Goal: Navigation & Orientation: Find specific page/section

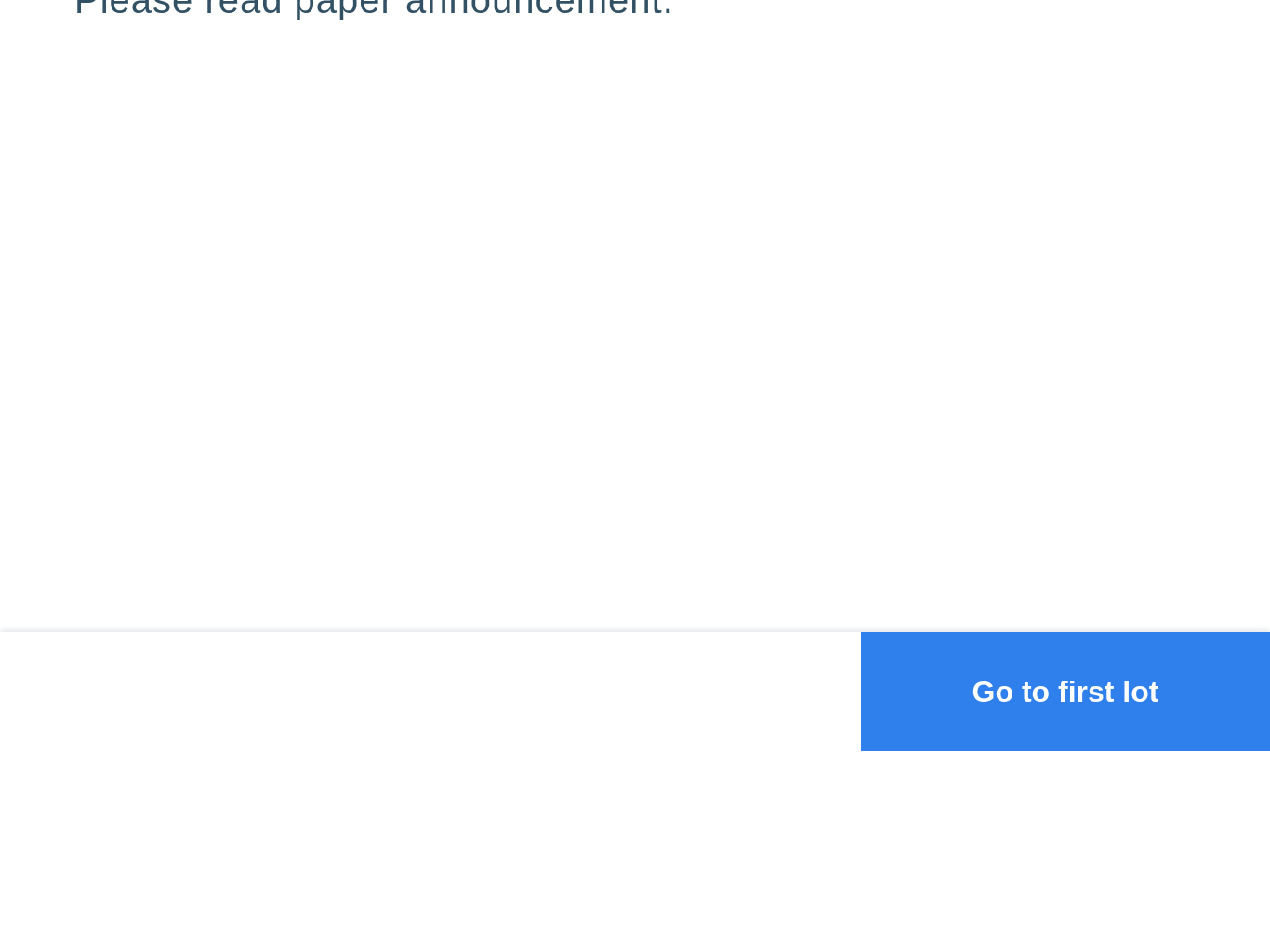
click at [1083, 833] on button "Go to first lot" at bounding box center [1065, 892] width 409 height 119
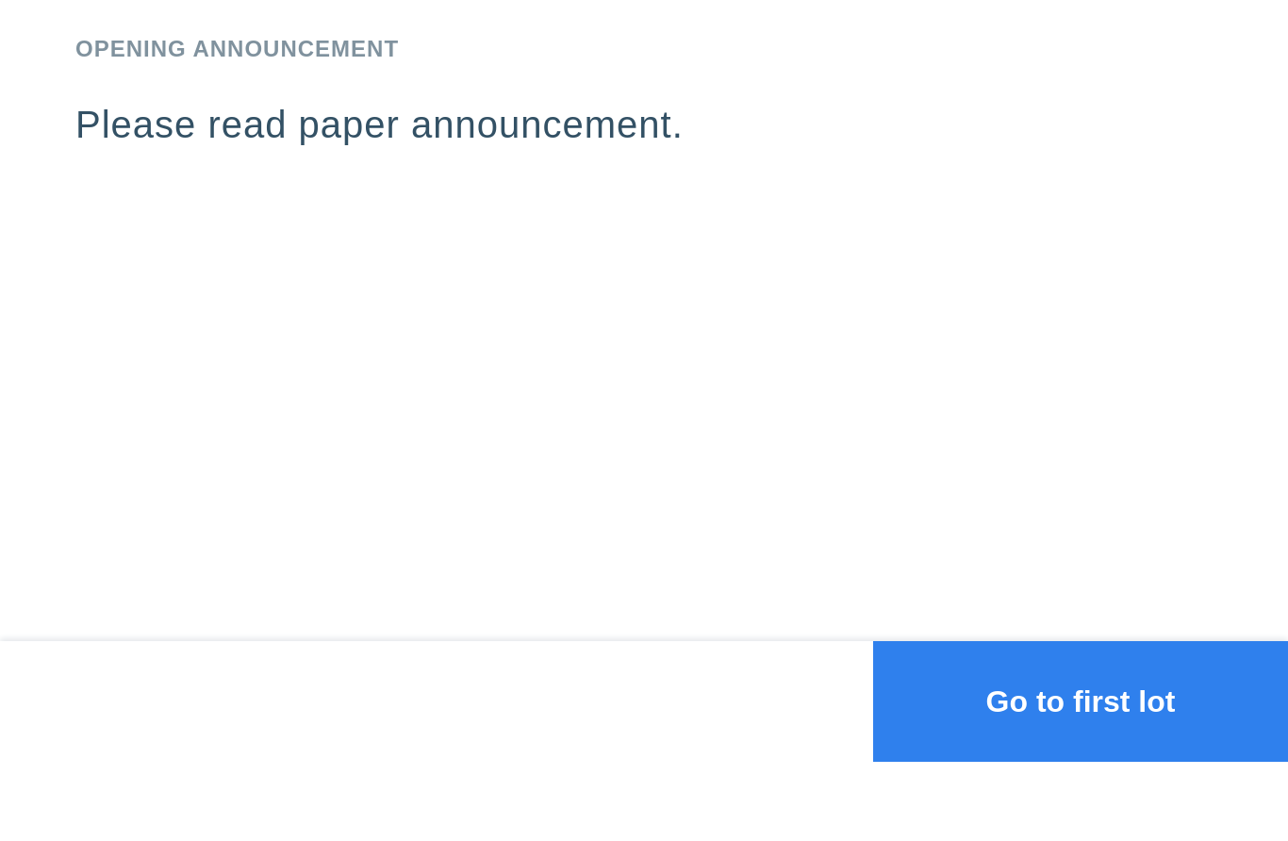
scroll to position [63, 0]
click at [1119, 721] on button "Go to first lot" at bounding box center [1080, 781] width 415 height 121
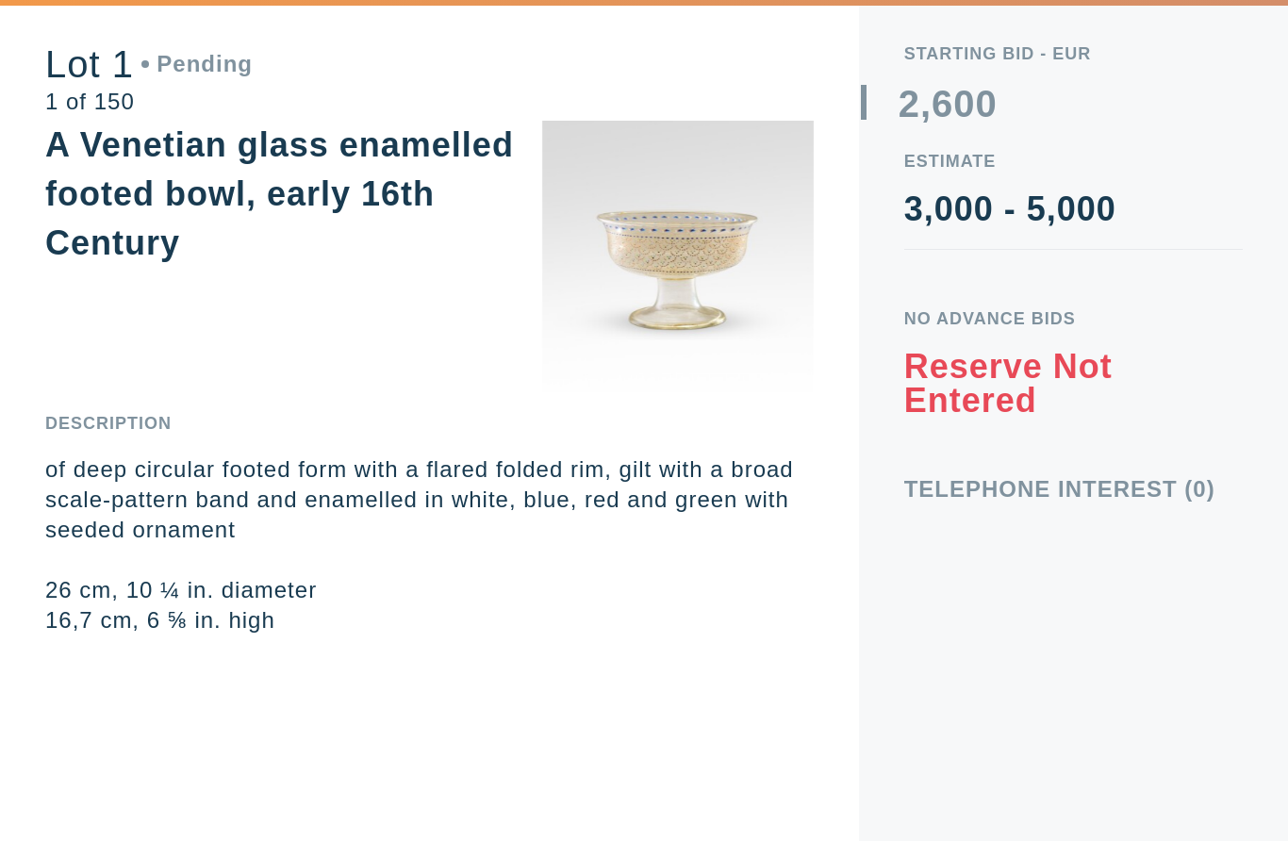
scroll to position [0, 0]
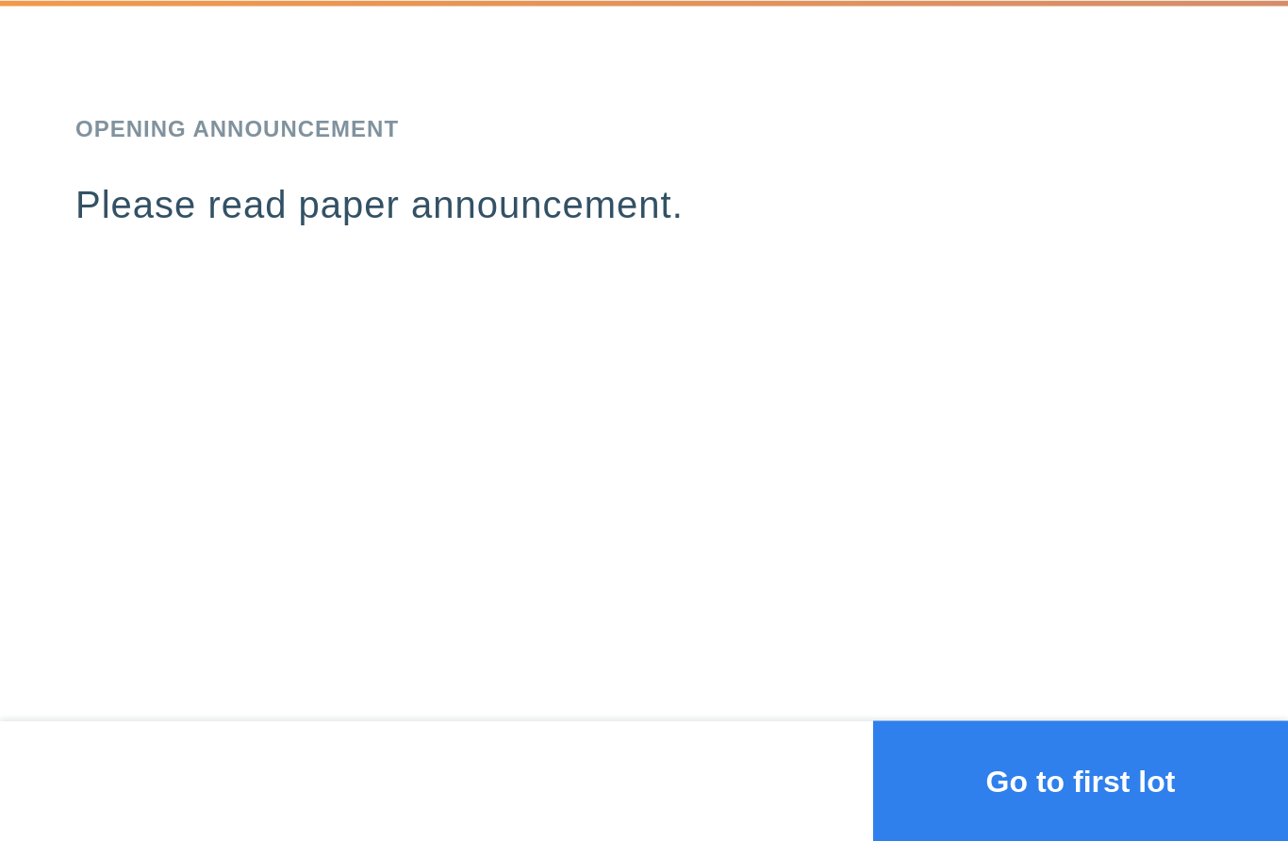
scroll to position [51, 0]
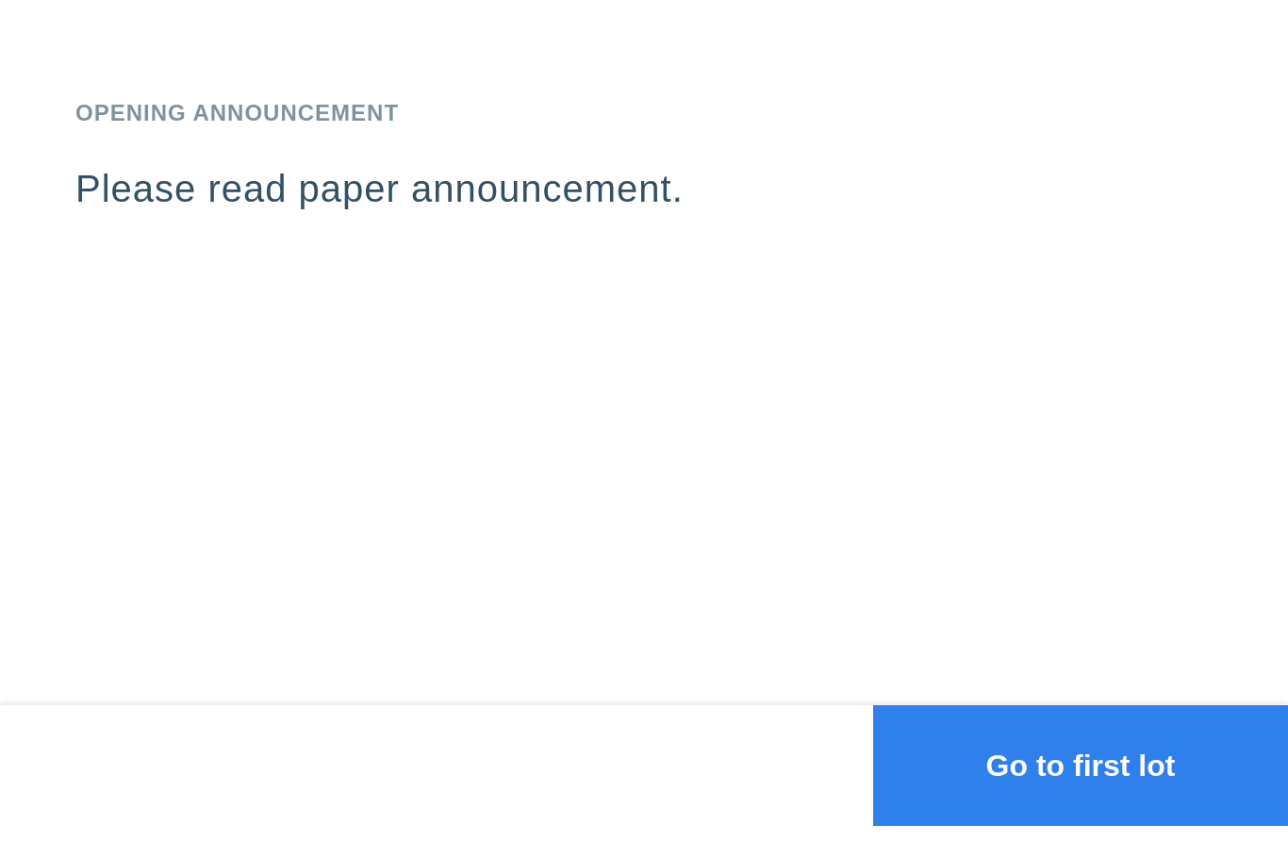
click at [1106, 777] on button "Go to first lot" at bounding box center [1080, 781] width 415 height 121
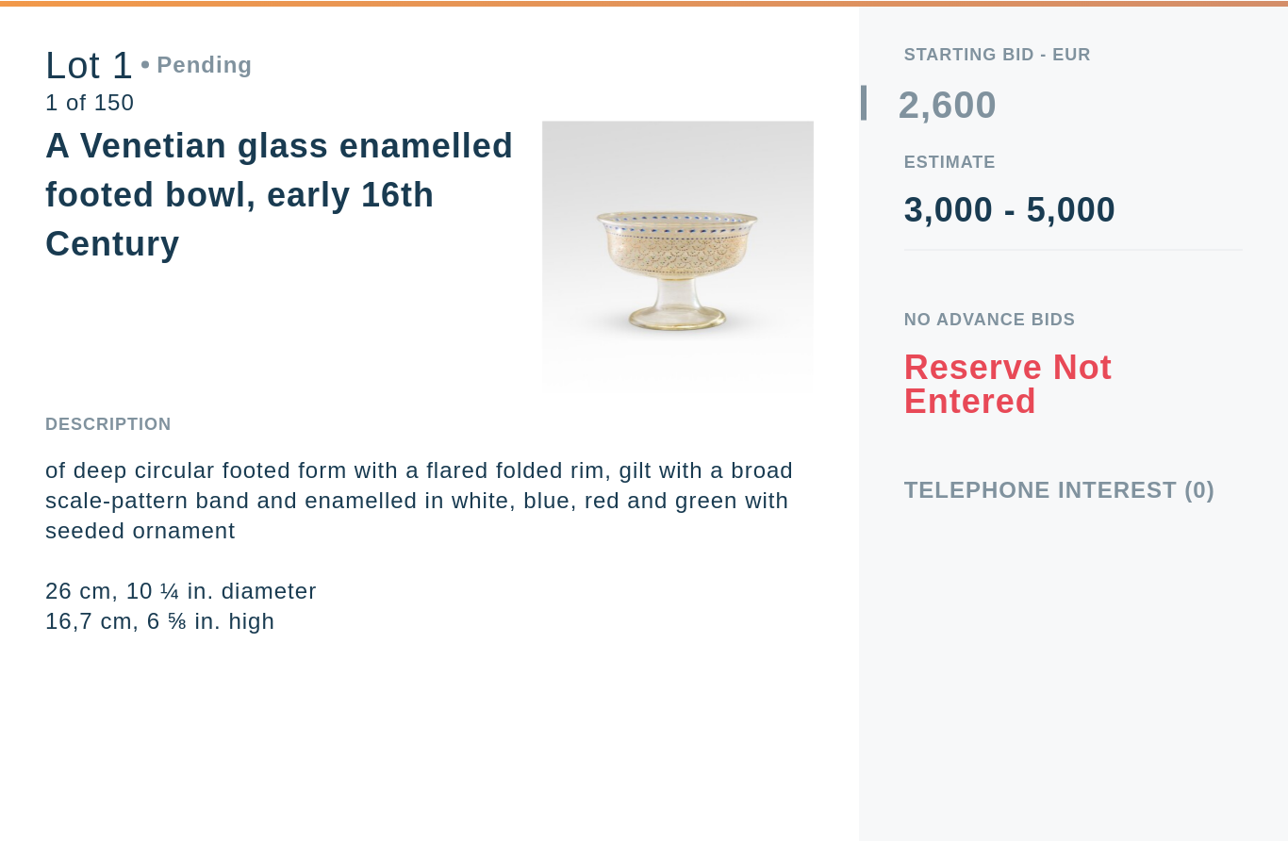
scroll to position [0, 0]
